Goal: Obtain resource: Download file/media

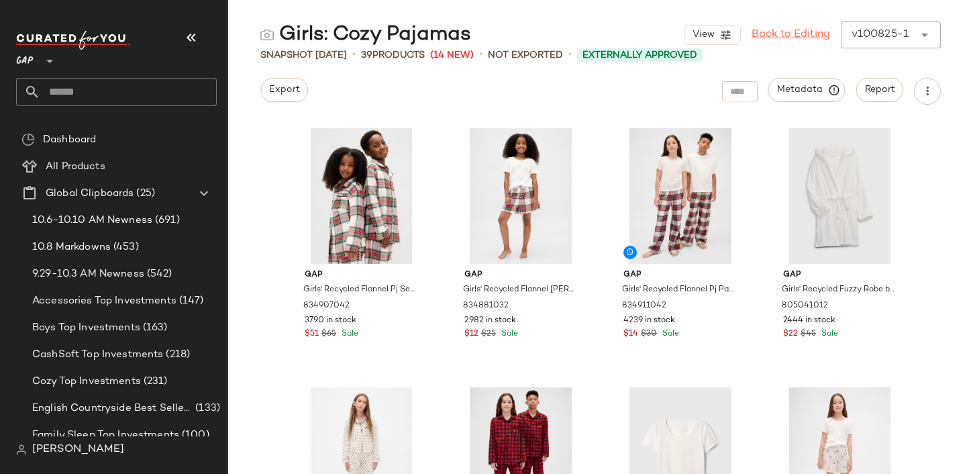
click at [756, 38] on link "Back to Editing" at bounding box center [791, 35] width 79 height 16
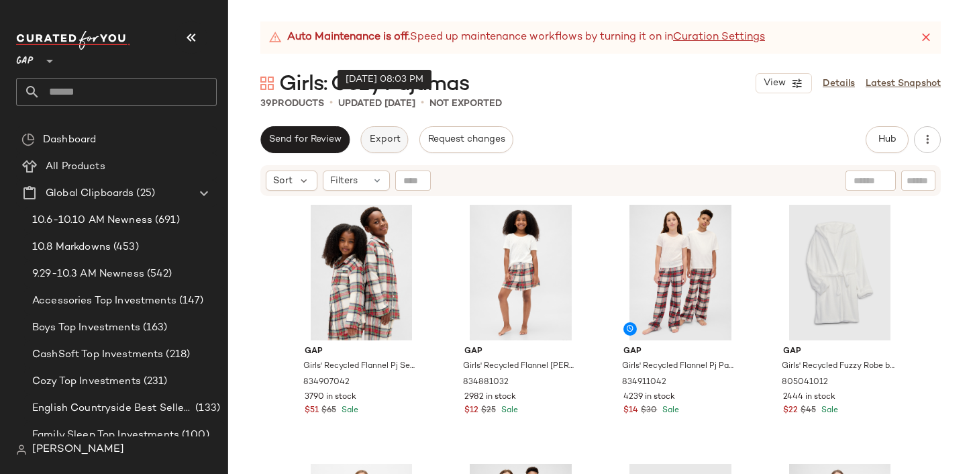
click at [377, 136] on span "Export" at bounding box center [385, 139] width 32 height 11
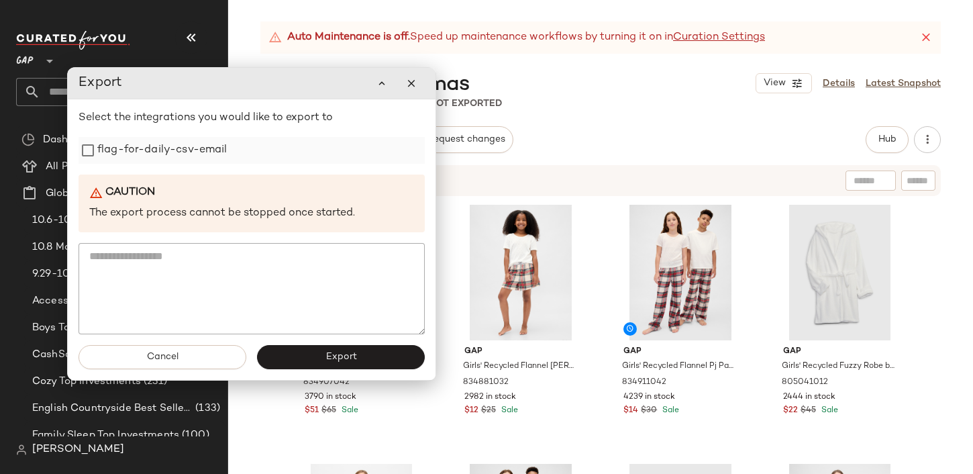
click at [192, 149] on label "flag-for-daily-csv-email" at bounding box center [162, 150] width 130 height 27
click at [334, 350] on button "Export" at bounding box center [341, 357] width 168 height 24
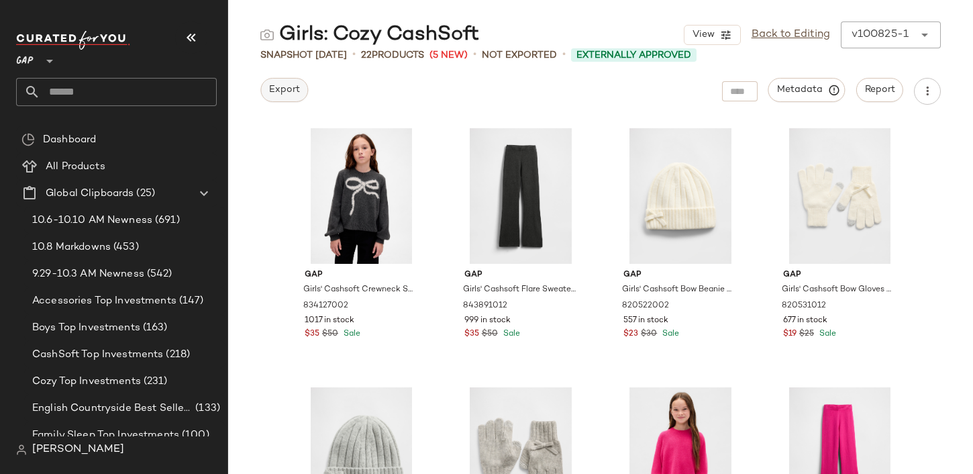
click at [281, 91] on span "Export" at bounding box center [285, 90] width 32 height 11
click at [779, 40] on link "Back to Editing" at bounding box center [791, 35] width 79 height 16
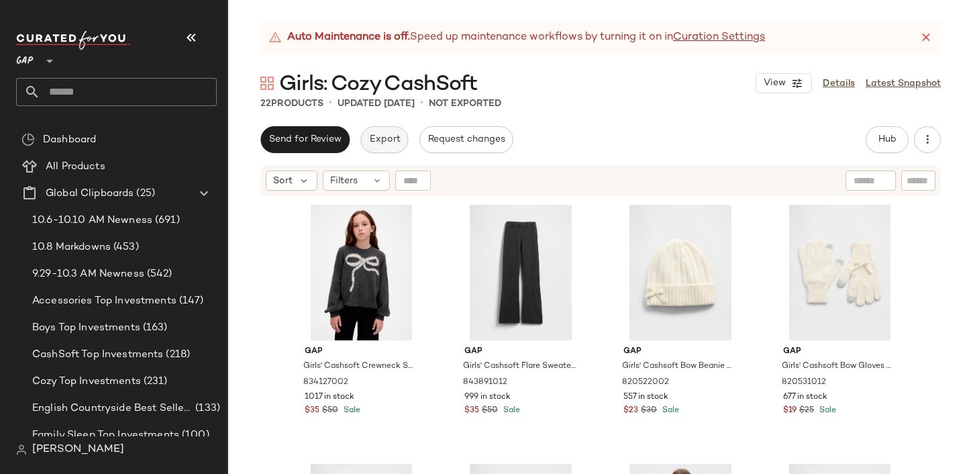
click at [376, 138] on span "Export" at bounding box center [385, 139] width 32 height 11
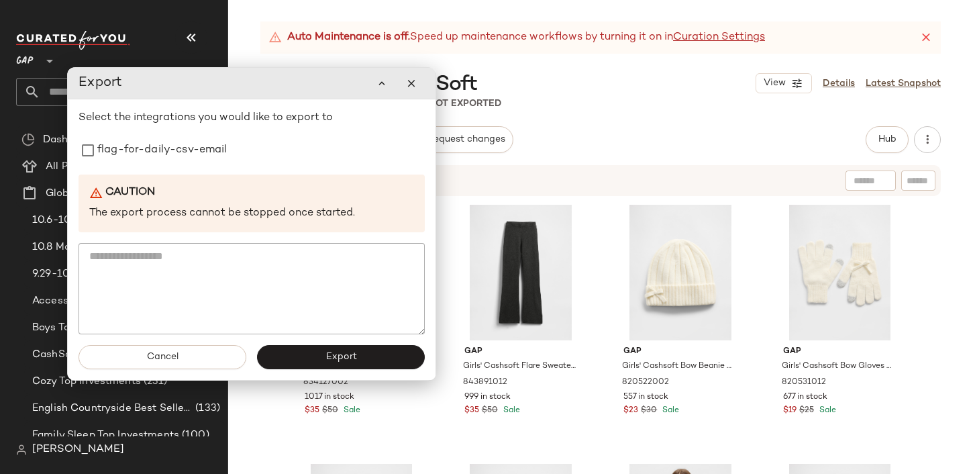
drag, startPoint x: 157, startPoint y: 145, endPoint x: 215, endPoint y: 236, distance: 108.0
click at [157, 145] on label "flag-for-daily-csv-email" at bounding box center [162, 150] width 130 height 27
click at [332, 352] on span "Export" at bounding box center [341, 357] width 32 height 11
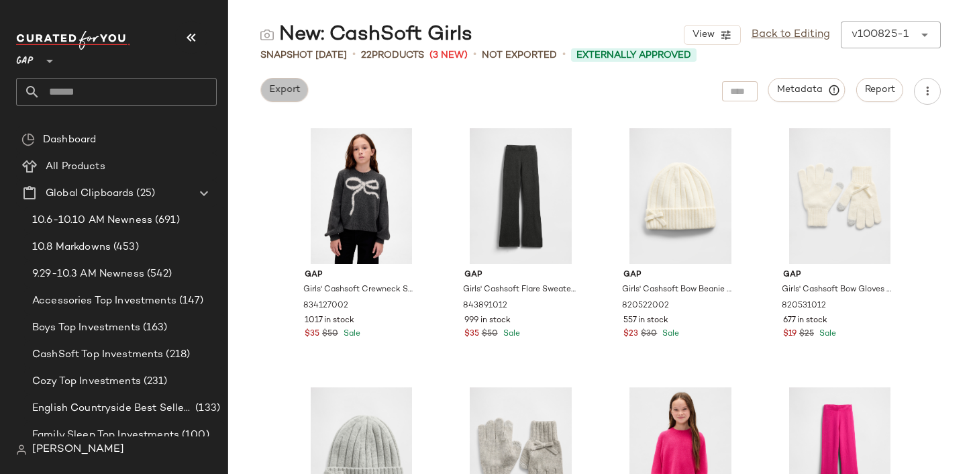
click at [264, 83] on button "Export" at bounding box center [284, 90] width 48 height 24
click at [780, 31] on link "Back to Editing" at bounding box center [791, 35] width 79 height 16
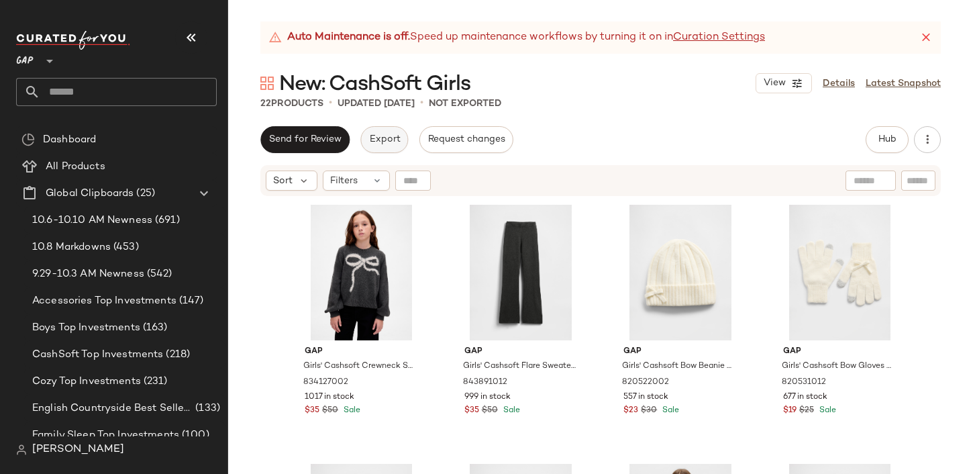
click at [376, 132] on button "Export" at bounding box center [384, 139] width 48 height 27
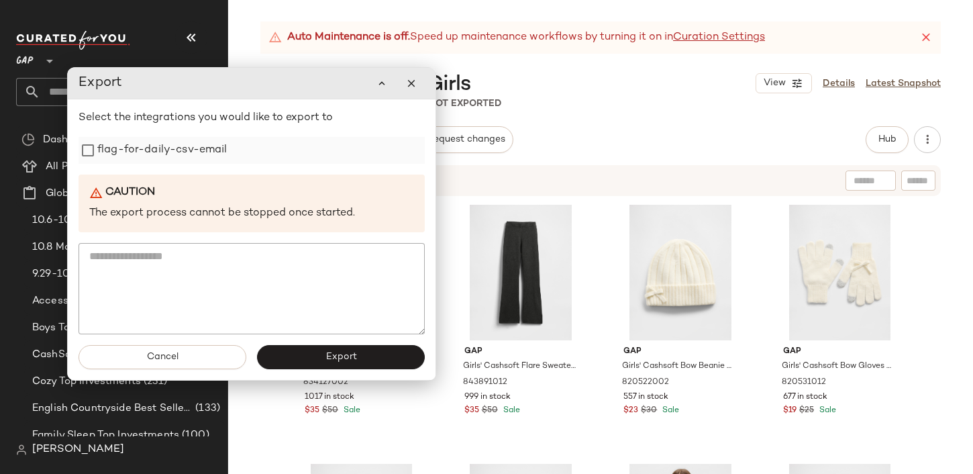
click at [196, 142] on label "flag-for-daily-csv-email" at bounding box center [162, 150] width 130 height 27
click at [351, 358] on span "Export" at bounding box center [341, 357] width 32 height 11
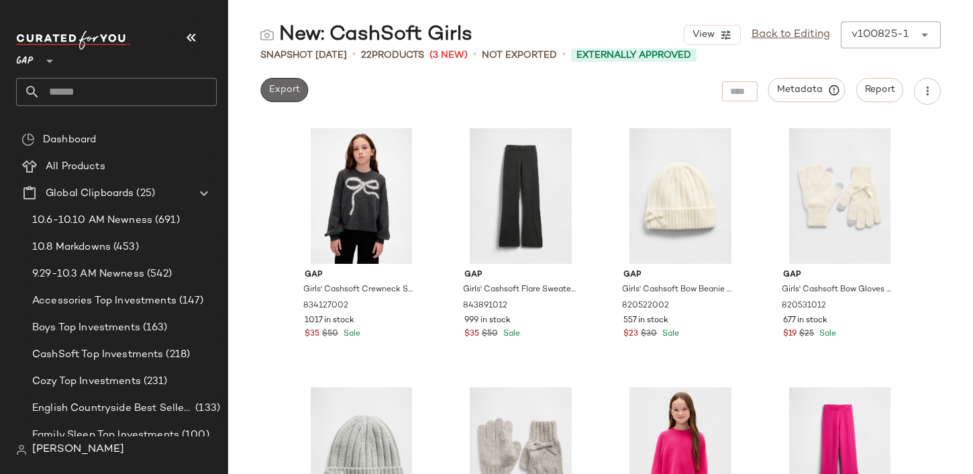
click at [285, 95] on span "Export" at bounding box center [285, 90] width 32 height 11
click at [775, 39] on link "Back to Editing" at bounding box center [791, 35] width 79 height 16
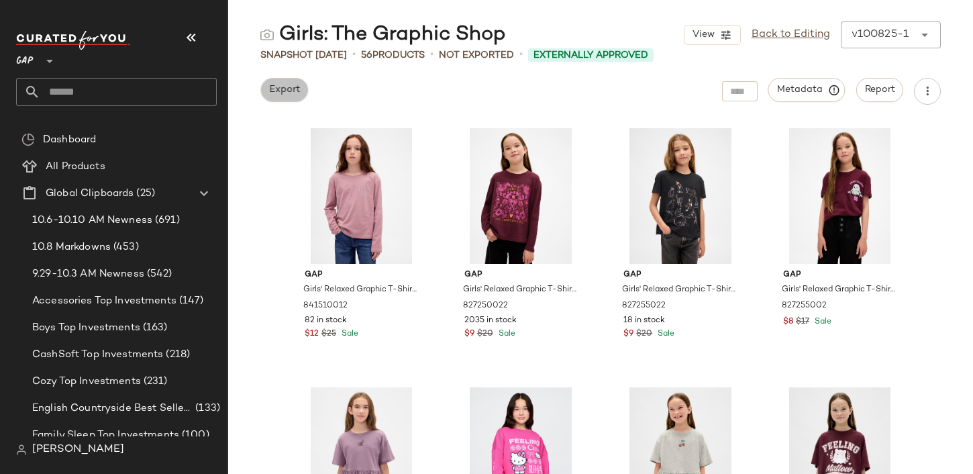
click at [299, 95] on button "Export" at bounding box center [284, 90] width 48 height 24
click at [792, 40] on link "Back to Editing" at bounding box center [791, 35] width 79 height 16
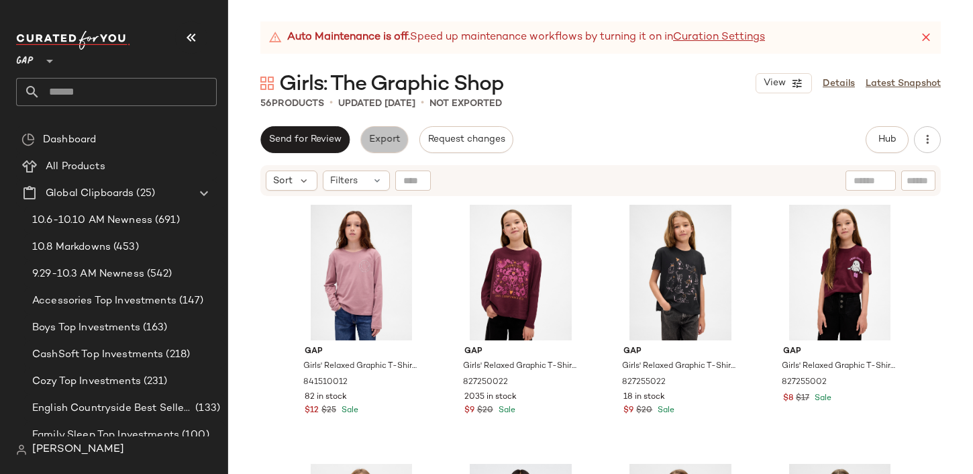
click at [385, 129] on button "Export" at bounding box center [384, 139] width 48 height 27
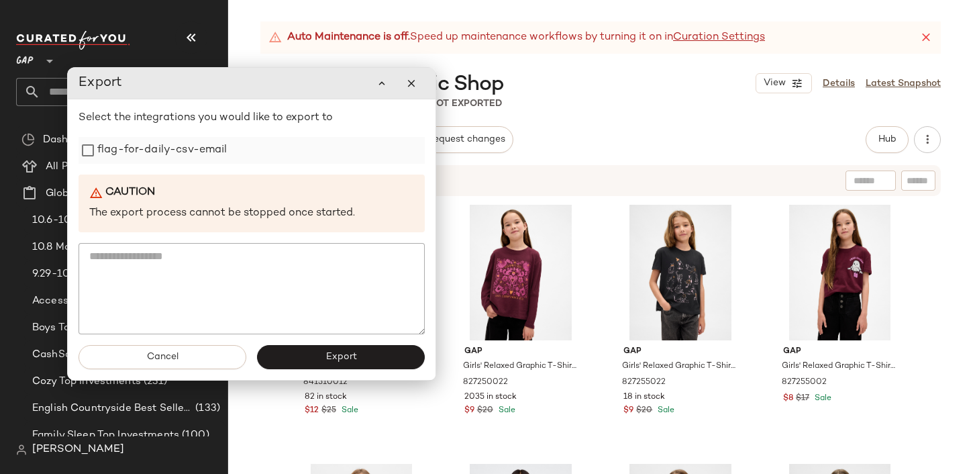
click at [200, 138] on label "flag-for-daily-csv-email" at bounding box center [162, 150] width 130 height 27
click at [345, 370] on div "Cancel Export" at bounding box center [252, 357] width 368 height 46
click at [342, 361] on span "Export" at bounding box center [341, 357] width 32 height 11
